Goal: Find contact information: Find contact information

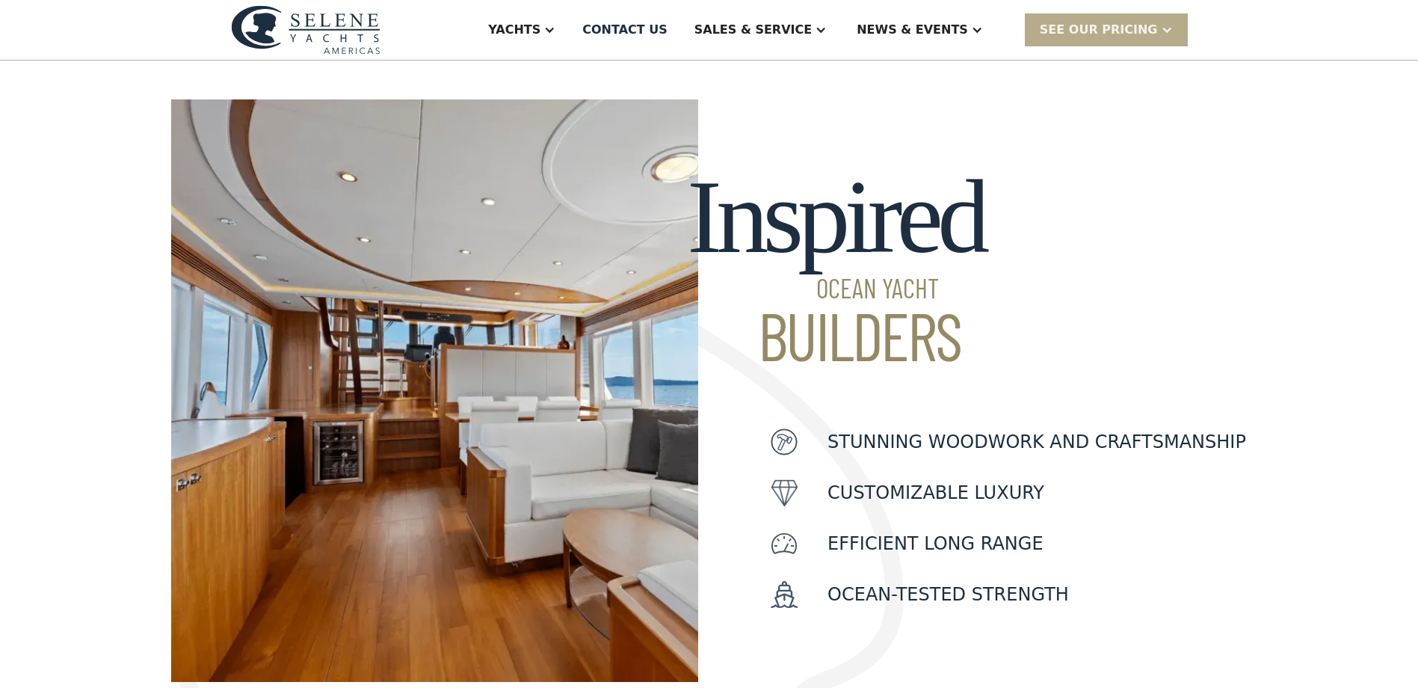
scroll to position [392, 0]
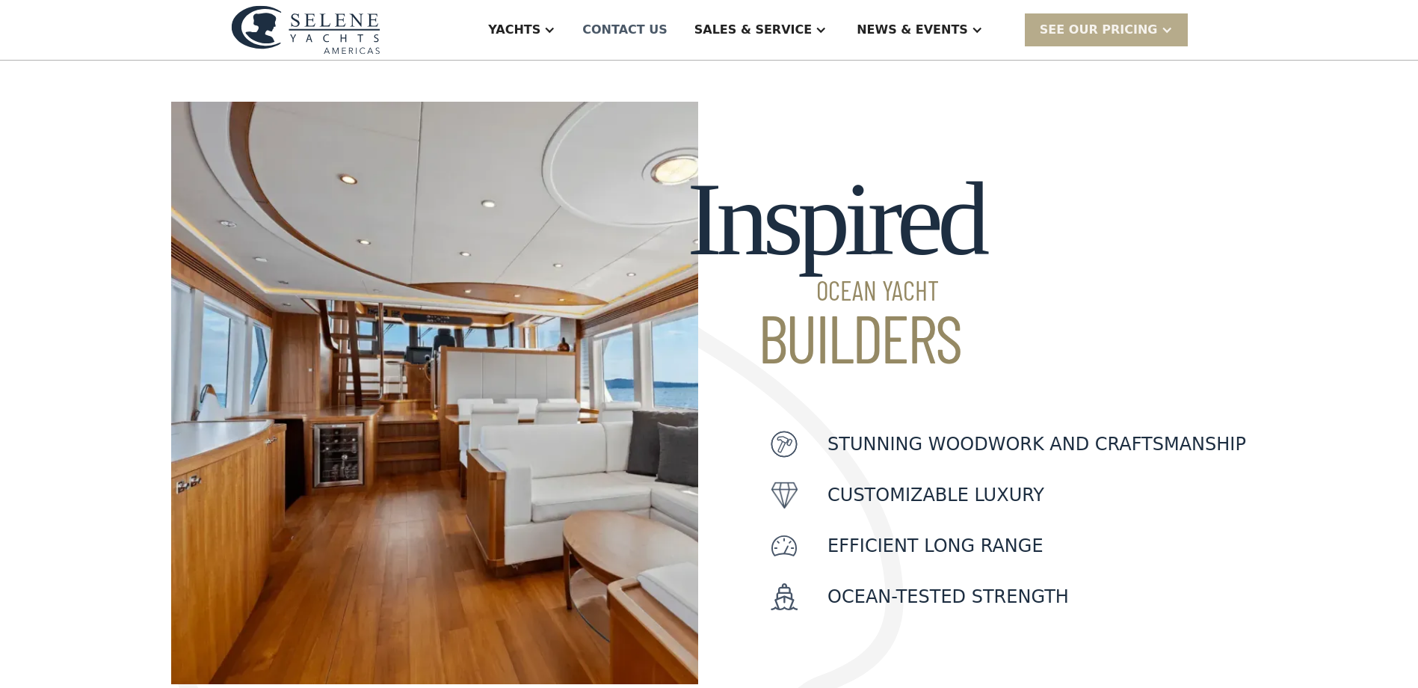
click at [667, 31] on div "Contact US" at bounding box center [624, 30] width 85 height 18
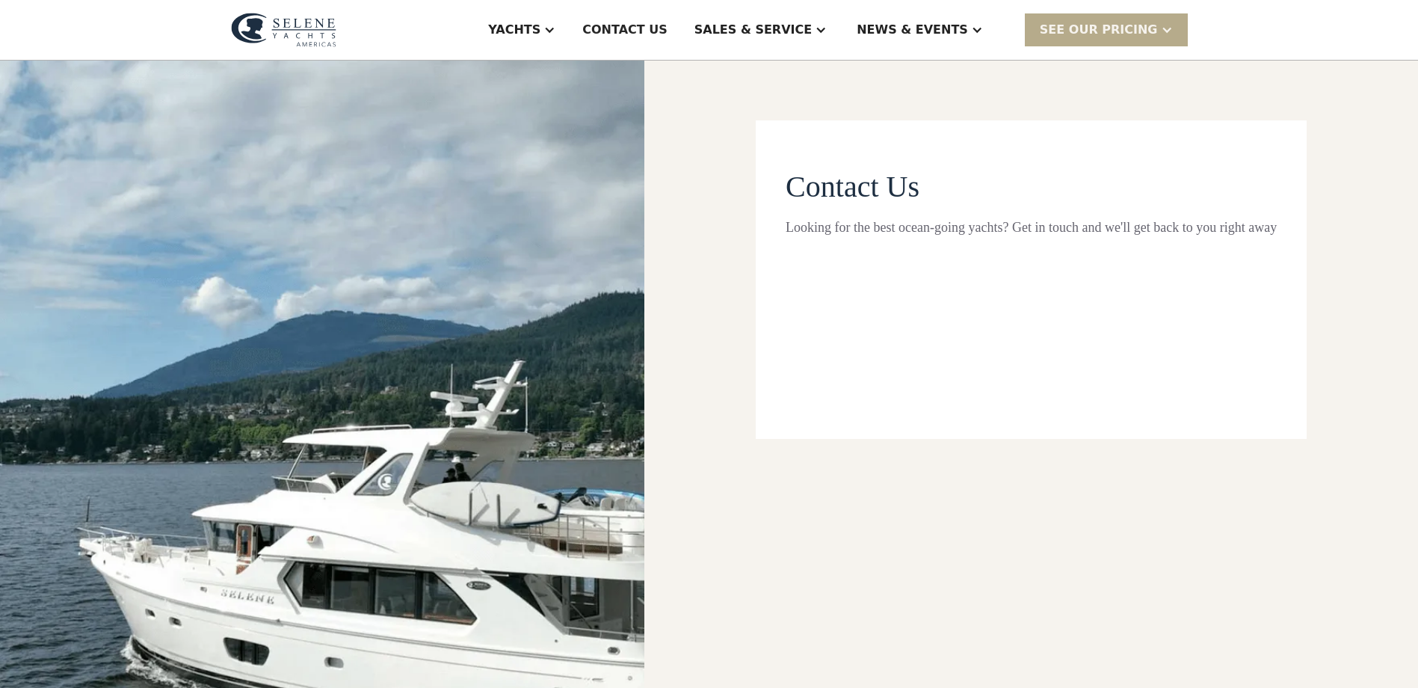
click at [812, 31] on div "Sales & Service" at bounding box center [752, 30] width 117 height 18
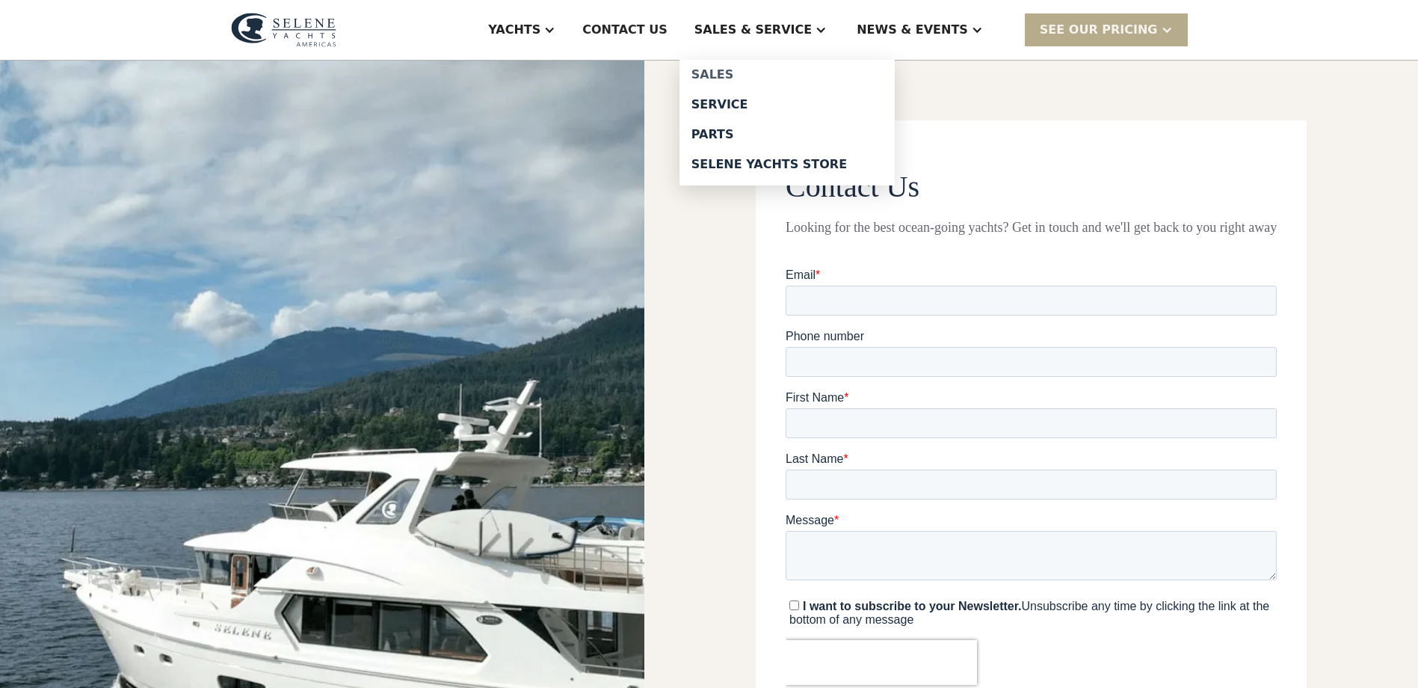
click at [817, 66] on link "Sales" at bounding box center [786, 75] width 215 height 30
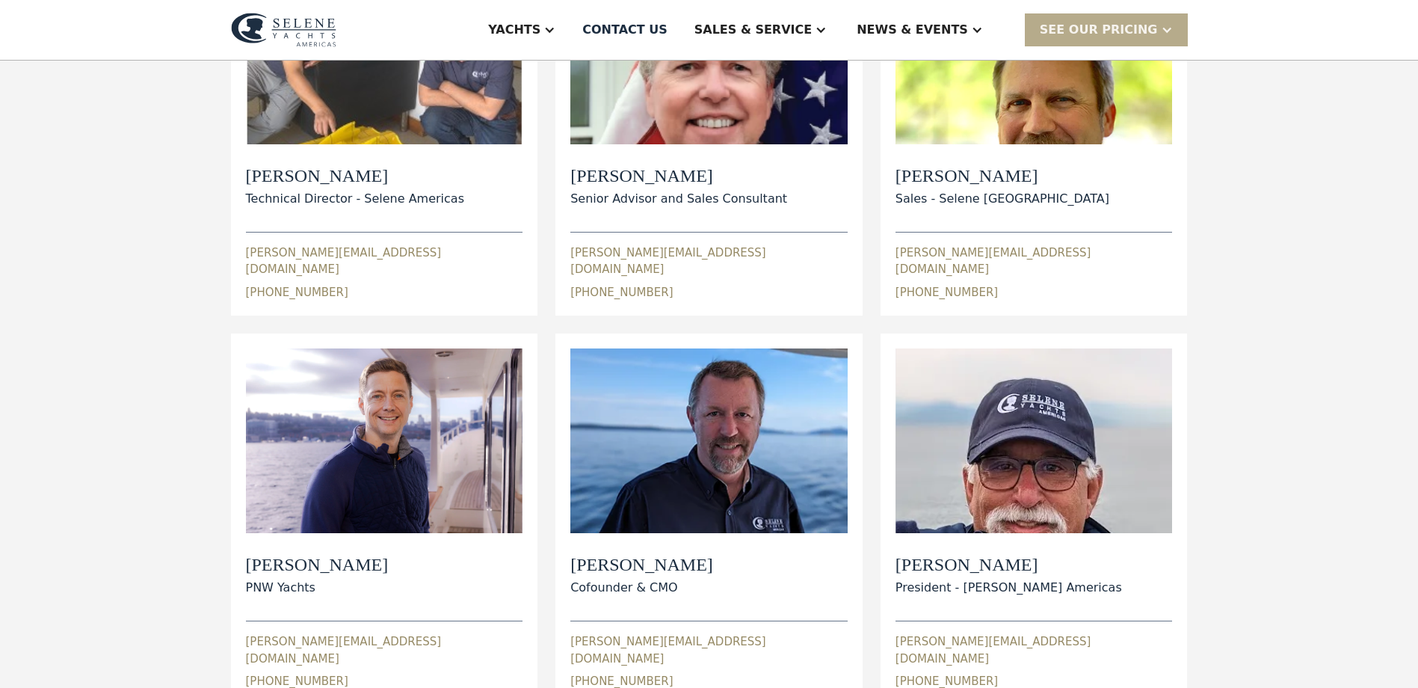
scroll to position [374, 0]
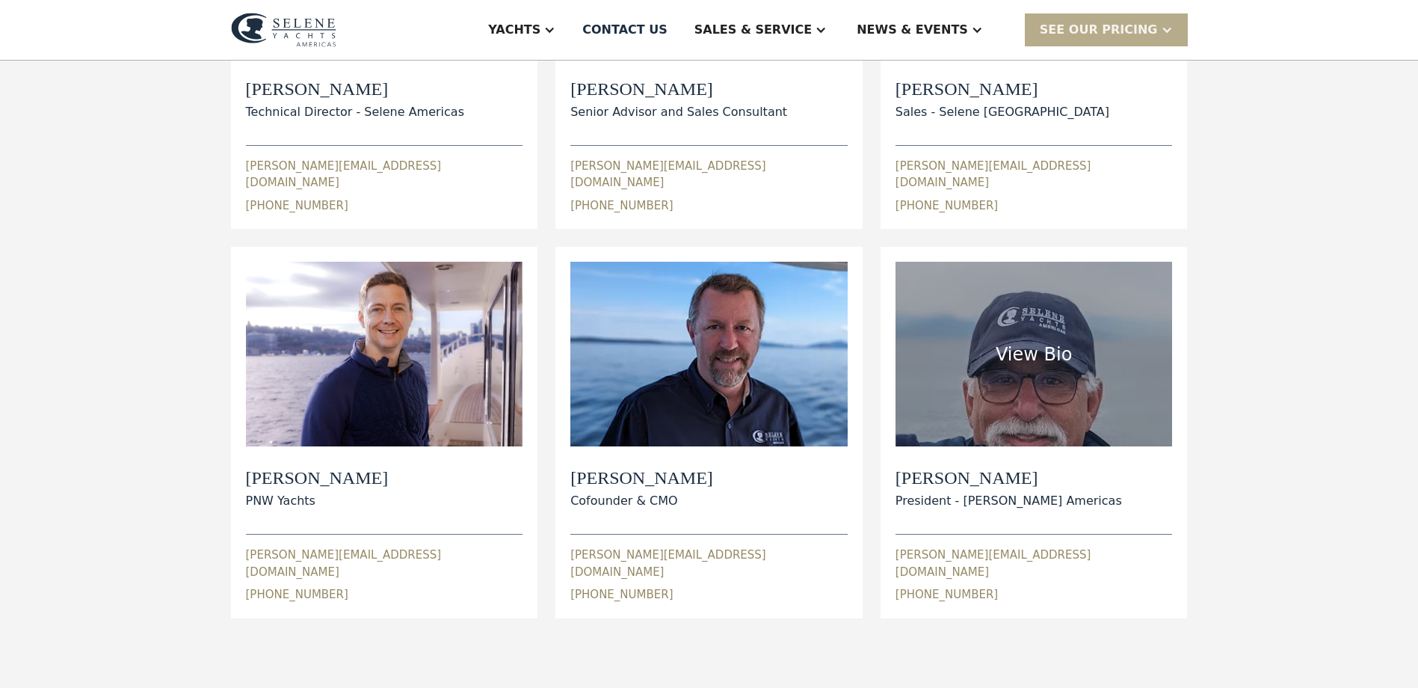
drag, startPoint x: 1071, startPoint y: 536, endPoint x: 1049, endPoint y: 540, distance: 22.9
click at [1049, 540] on div "wayne@seleneamericas.com 1 (510) 759-8481" at bounding box center [1033, 569] width 277 height 70
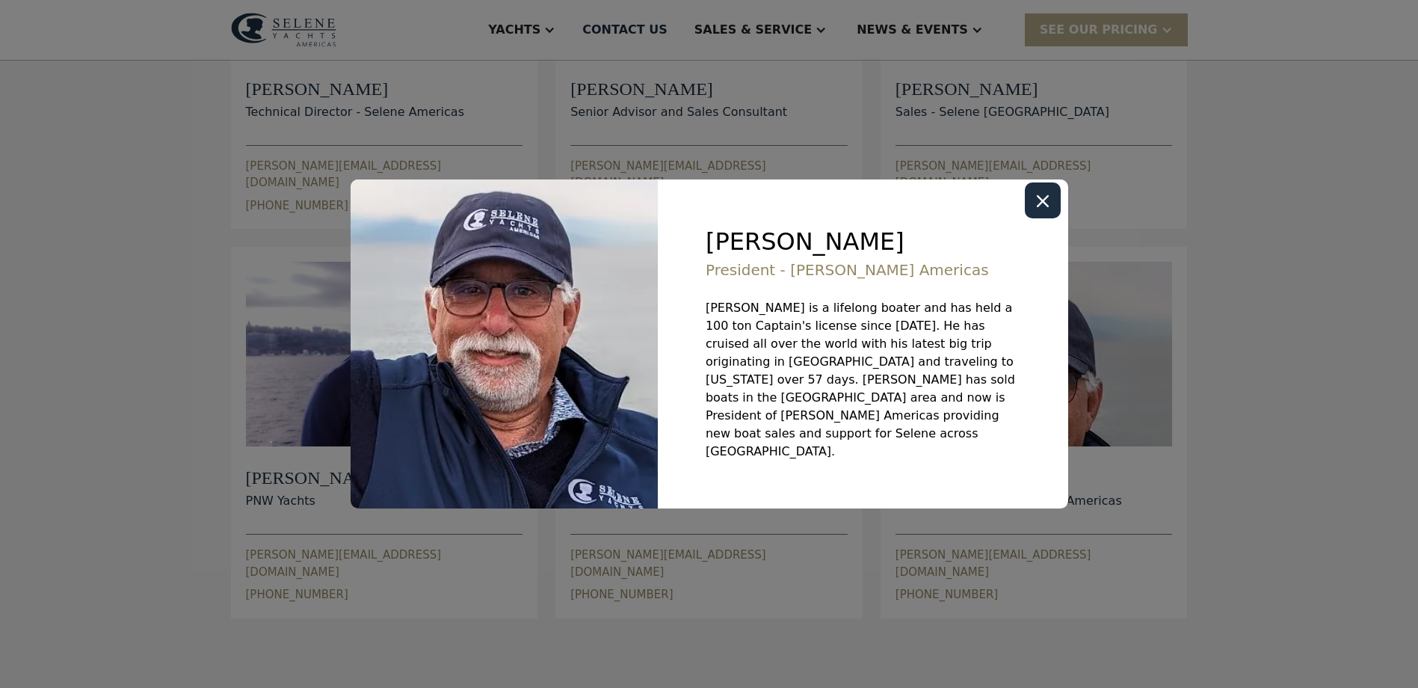
click at [1042, 206] on div "Close modal" at bounding box center [1043, 200] width 36 height 36
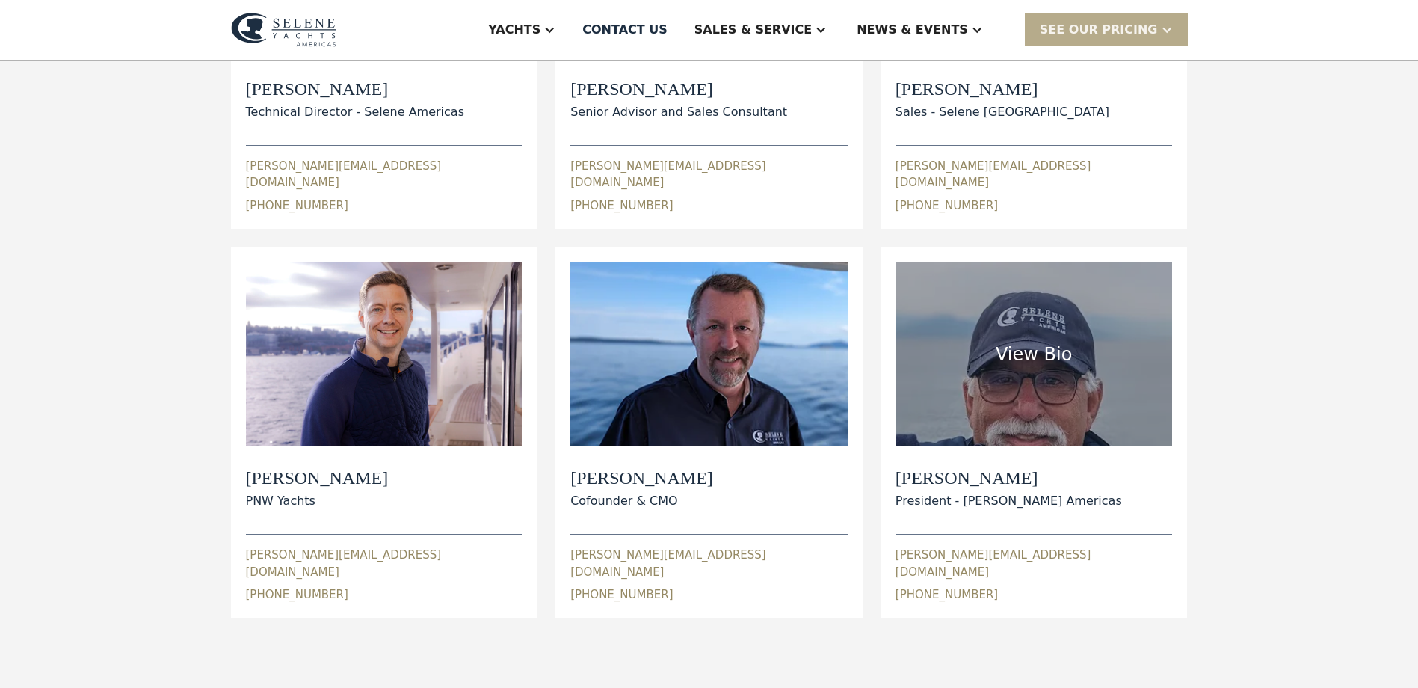
click at [1000, 546] on div "wayne@seleneamericas.com" at bounding box center [1033, 563] width 277 height 34
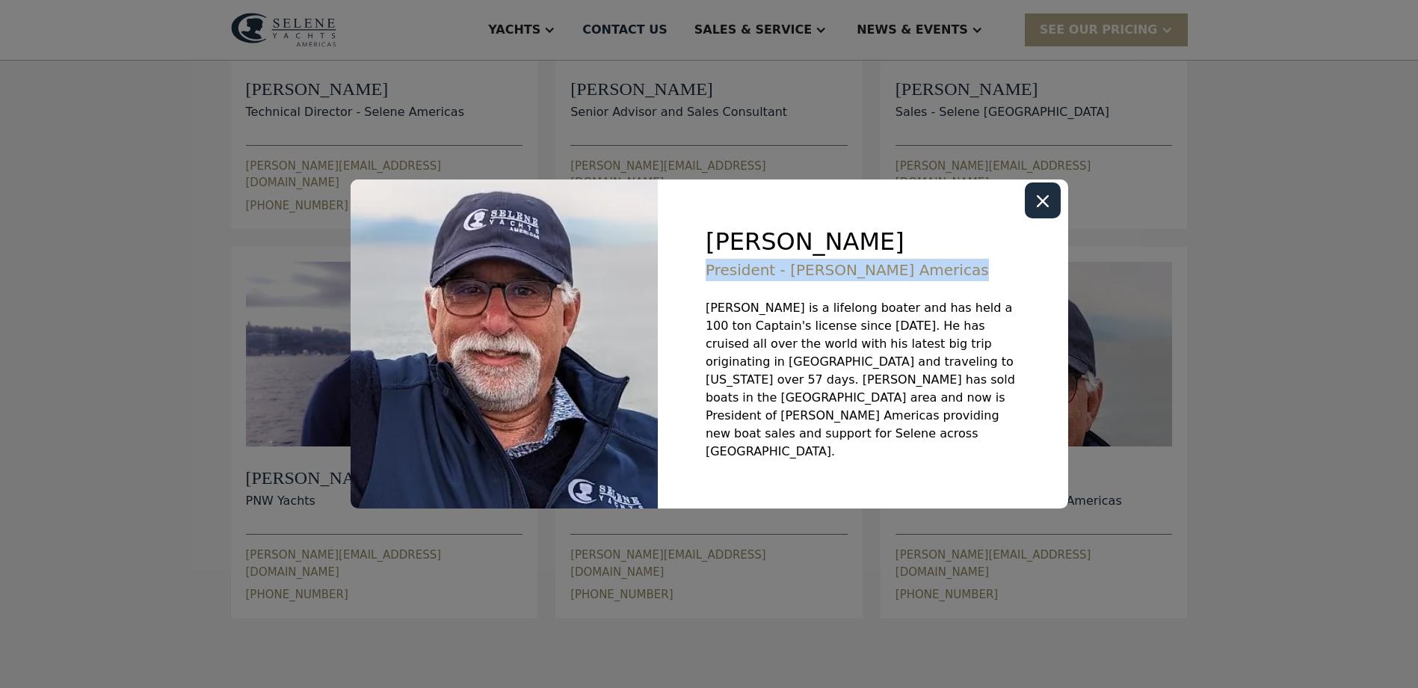
drag, startPoint x: 928, startPoint y: 287, endPoint x: 691, endPoint y: 304, distance: 236.8
click at [691, 304] on div "Wayne Goldman President - Selene Yachts Americas Wayne is a lifelong boater and…" at bounding box center [863, 343] width 410 height 329
click at [1034, 218] on div "Close modal" at bounding box center [1043, 200] width 36 height 36
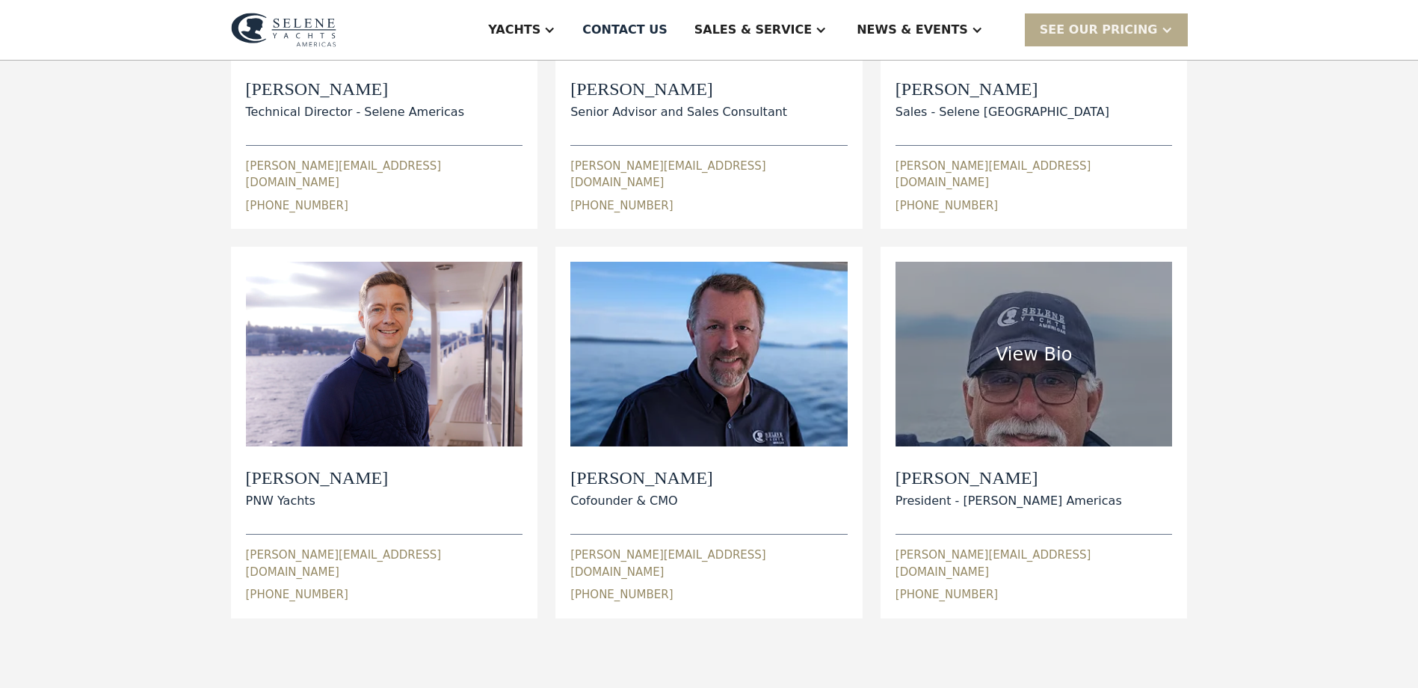
click at [1061, 538] on div "wayne@seleneamericas.com 1 (510) 759-8481" at bounding box center [1033, 569] width 277 height 70
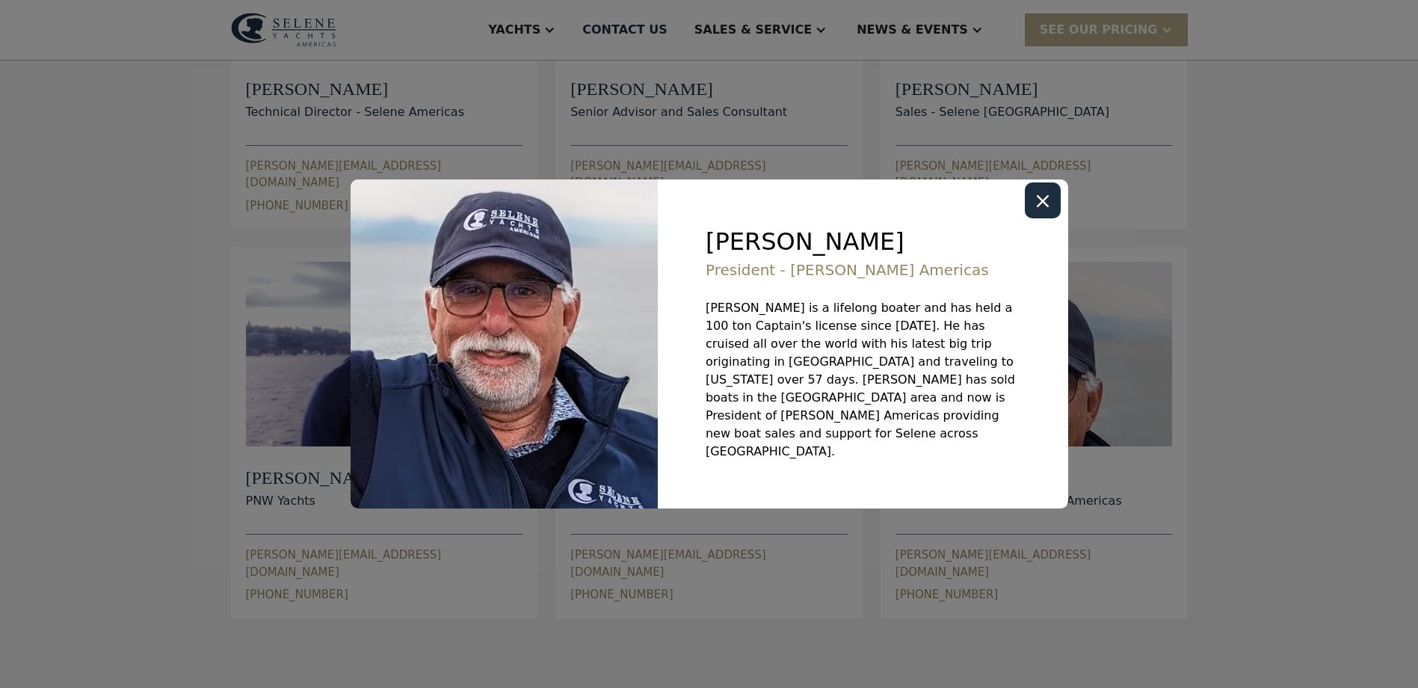
click at [1040, 212] on div "Close modal" at bounding box center [1043, 200] width 36 height 36
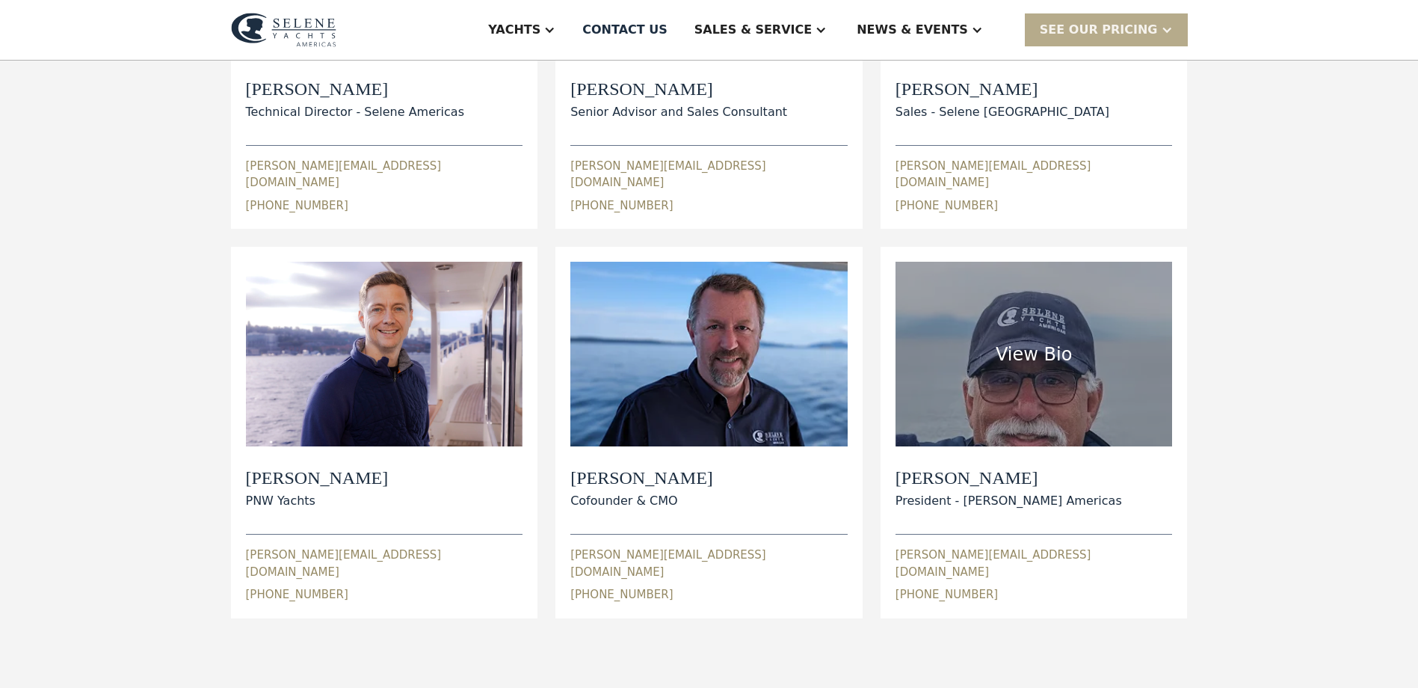
click at [948, 546] on div "wayne@seleneamericas.com" at bounding box center [1033, 563] width 277 height 34
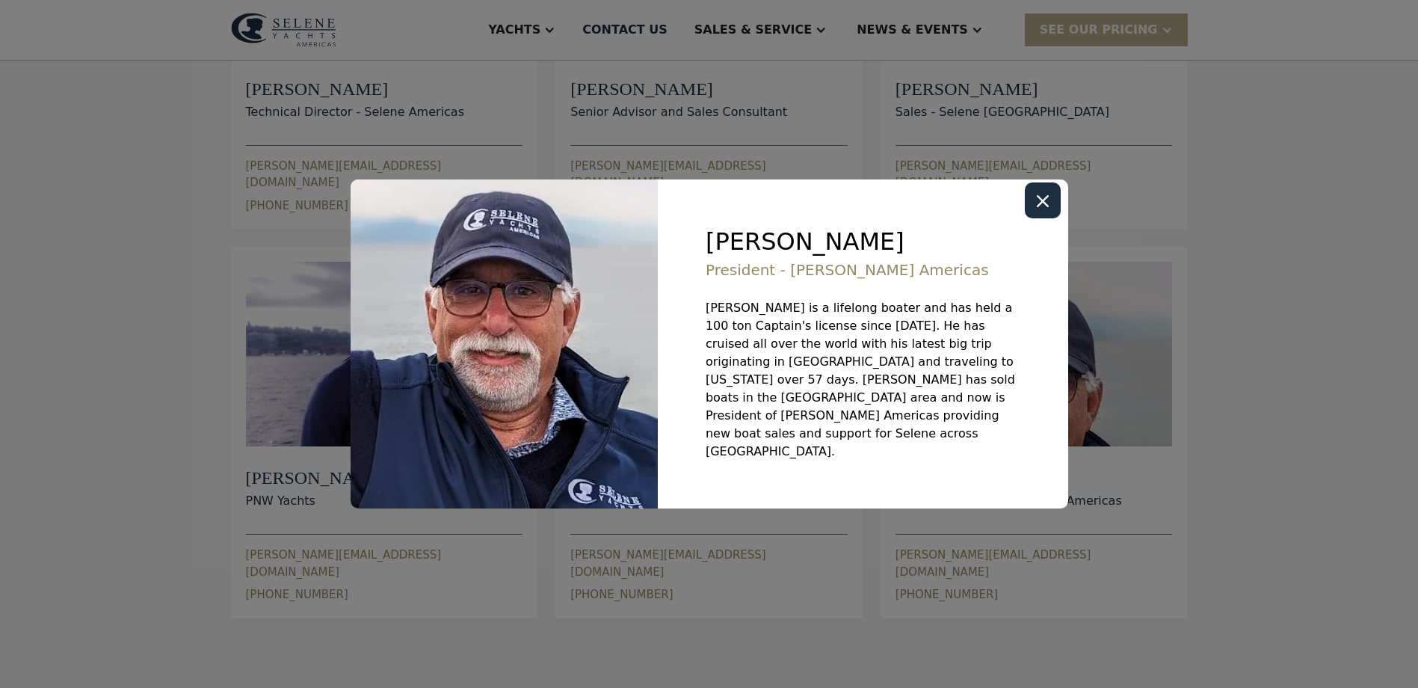
click at [1031, 217] on div "Close modal" at bounding box center [1043, 200] width 36 height 36
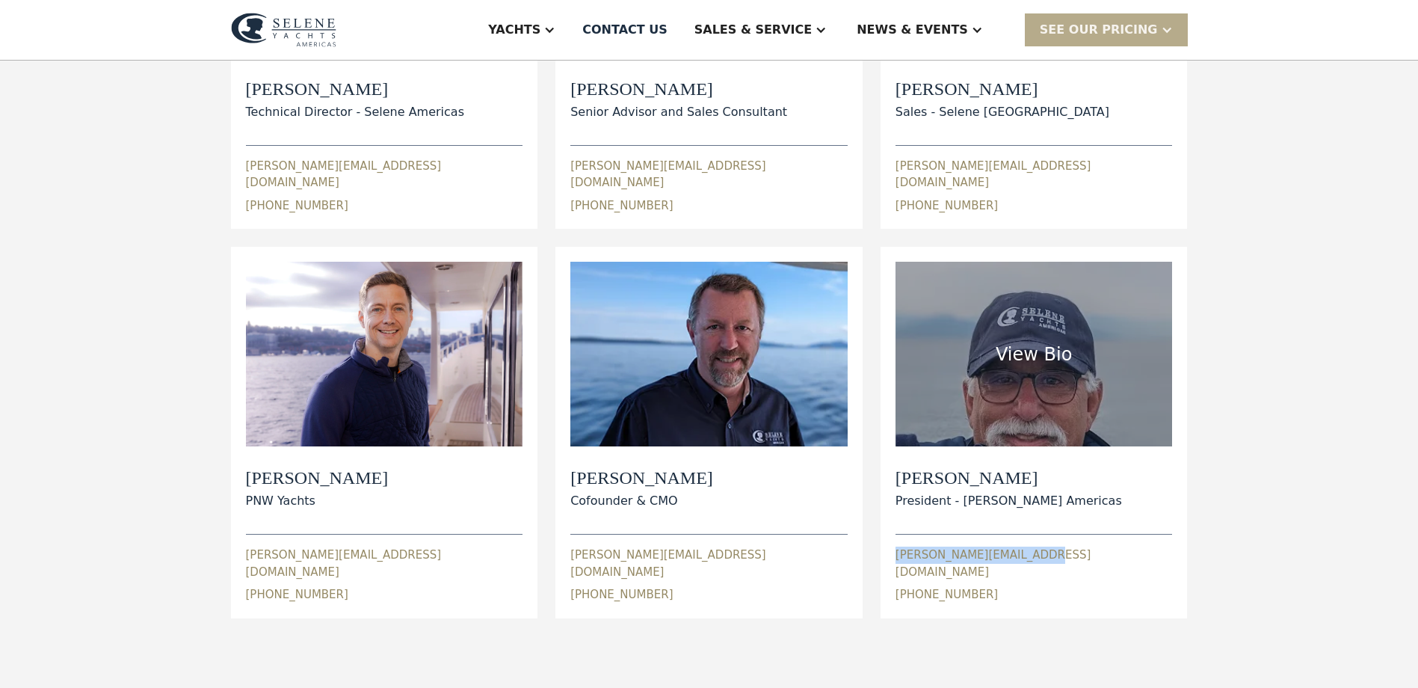
drag, startPoint x: 874, startPoint y: 537, endPoint x: 1057, endPoint y: 543, distance: 183.2
click at [1057, 543] on div "View Bio Dylan Hildebrand Technical Director - Selene Americas dylan@seleneamer…" at bounding box center [709, 238] width 957 height 760
copy div "wayne@seleneamericas.com"
